Goal: Information Seeking & Learning: Learn about a topic

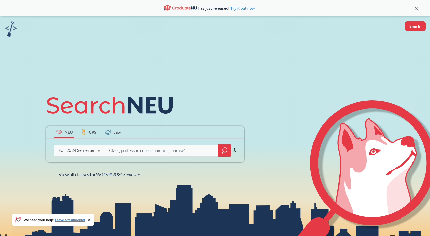
click at [89, 148] on div "Fall 2024 Semester" at bounding box center [77, 151] width 36 height 6
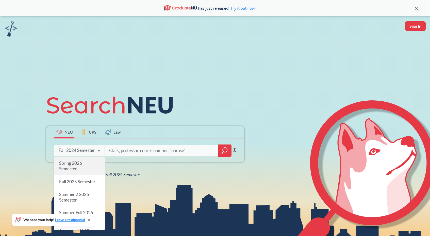
click at [74, 164] on span "Spring 2026 Semester" at bounding box center [70, 166] width 23 height 11
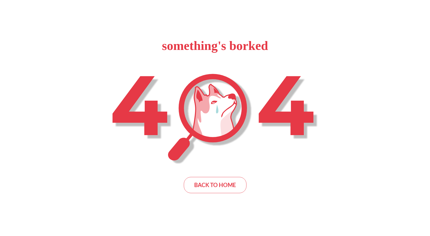
drag, startPoint x: 90, startPoint y: 117, endPoint x: 173, endPoint y: 160, distance: 93.7
click at [173, 160] on div "something's borked BACK TO HOME" at bounding box center [215, 118] width 430 height 236
click at [206, 186] on div "BACK TO HOME" at bounding box center [215, 185] width 63 height 16
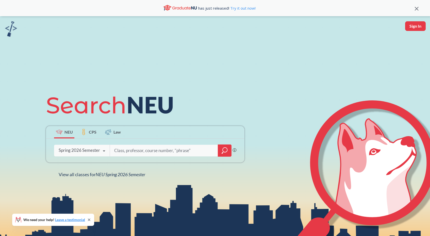
type input "c"
type input "ds 5230"
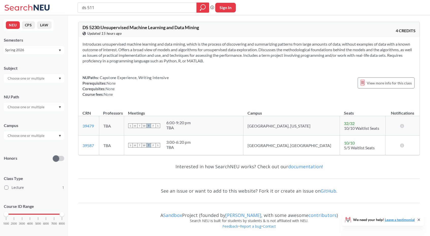
type input "ds 5110"
